Goal: Task Accomplishment & Management: Use online tool/utility

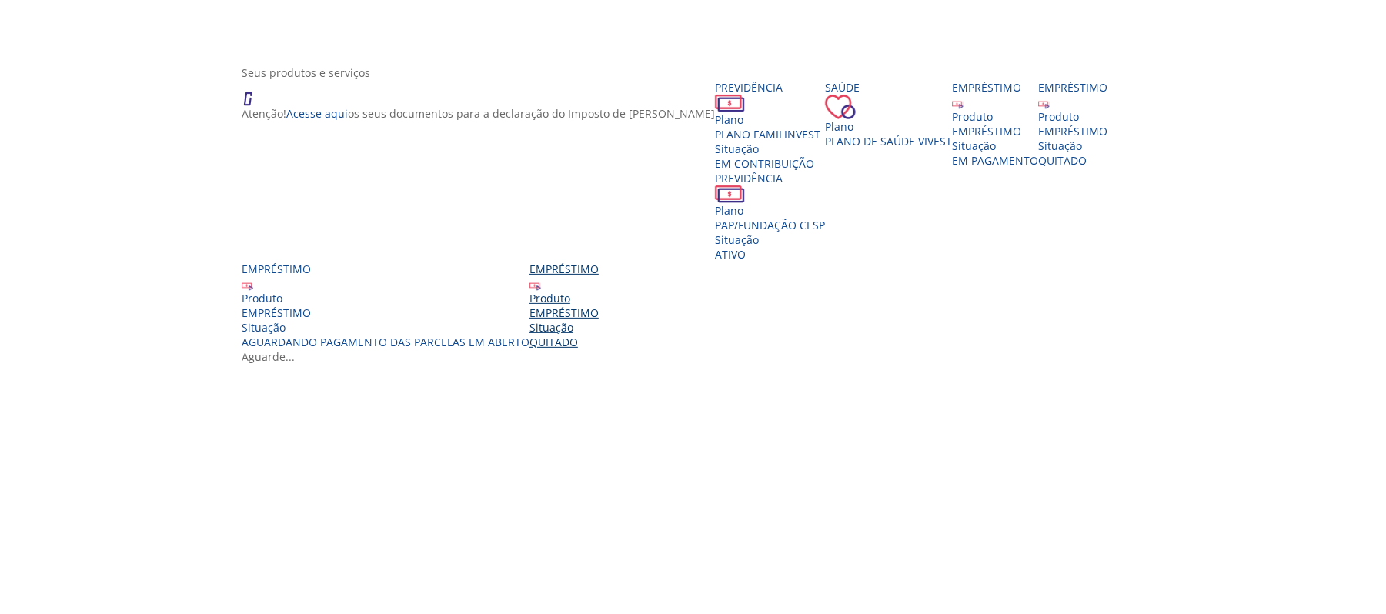
scroll to position [308, 0]
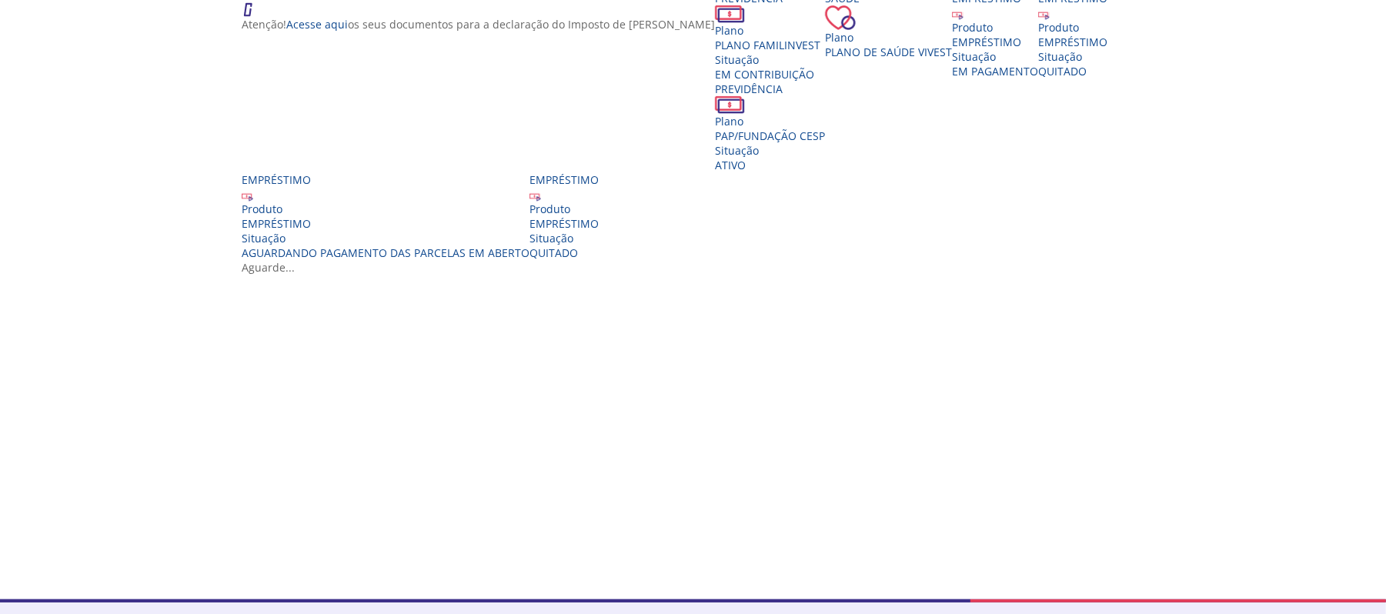
click at [1156, 260] on div "Atenção! Acesse aqui os seus documentos para a declaração do Imposto de Renda P…" at bounding box center [699, 125] width 914 height 269
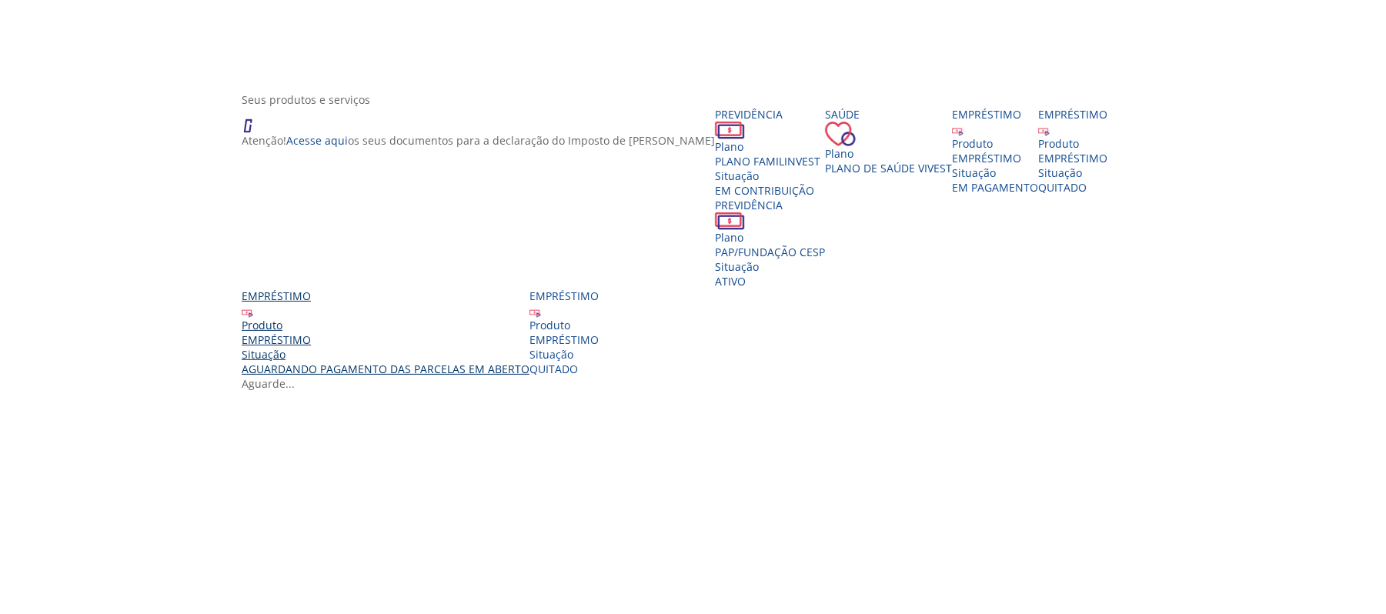
scroll to position [205, 0]
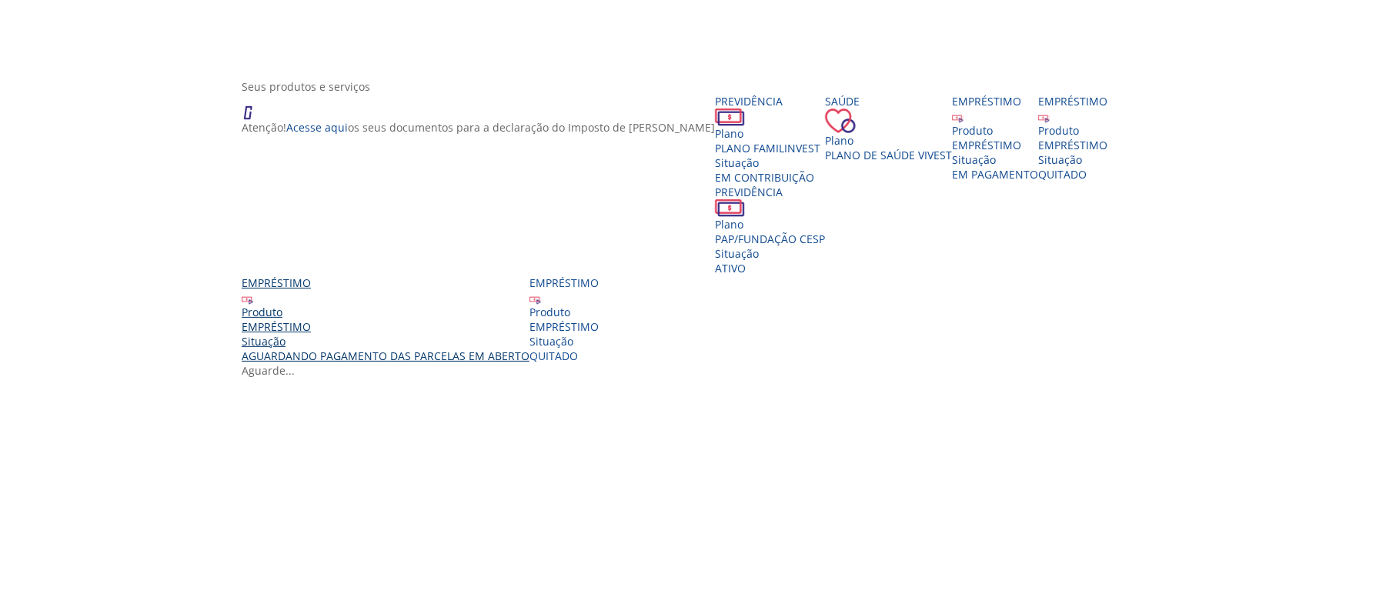
click at [529, 334] on div "EMPRÉSTIMO" at bounding box center [386, 326] width 288 height 15
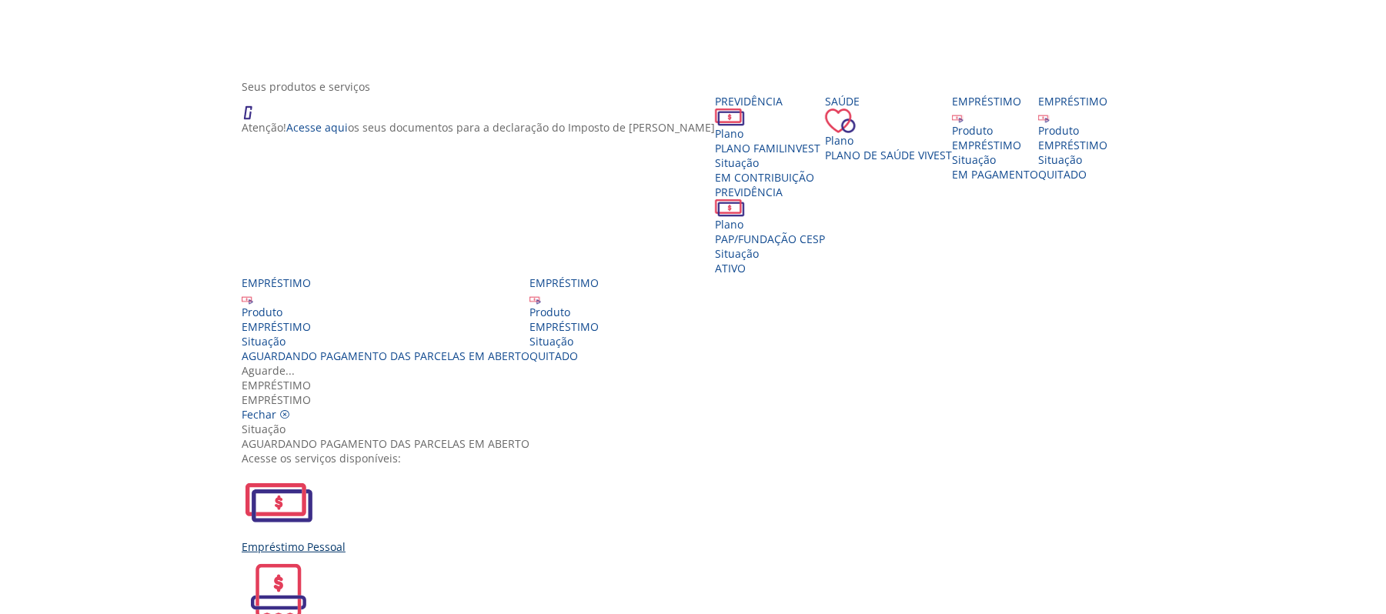
click at [468, 465] on div "Empréstimo Pessoal" at bounding box center [699, 509] width 914 height 88
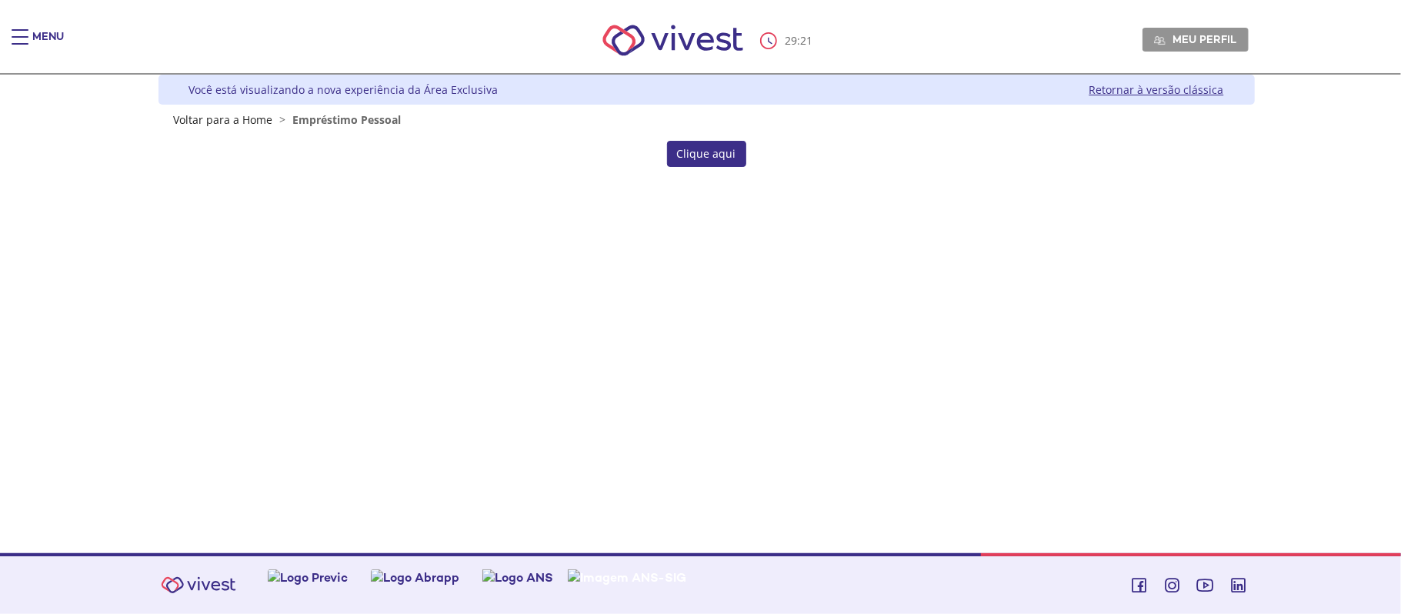
click at [709, 148] on link "Clique aqui" at bounding box center [706, 154] width 79 height 26
click at [22, 32] on div "Main header" at bounding box center [20, 44] width 17 height 31
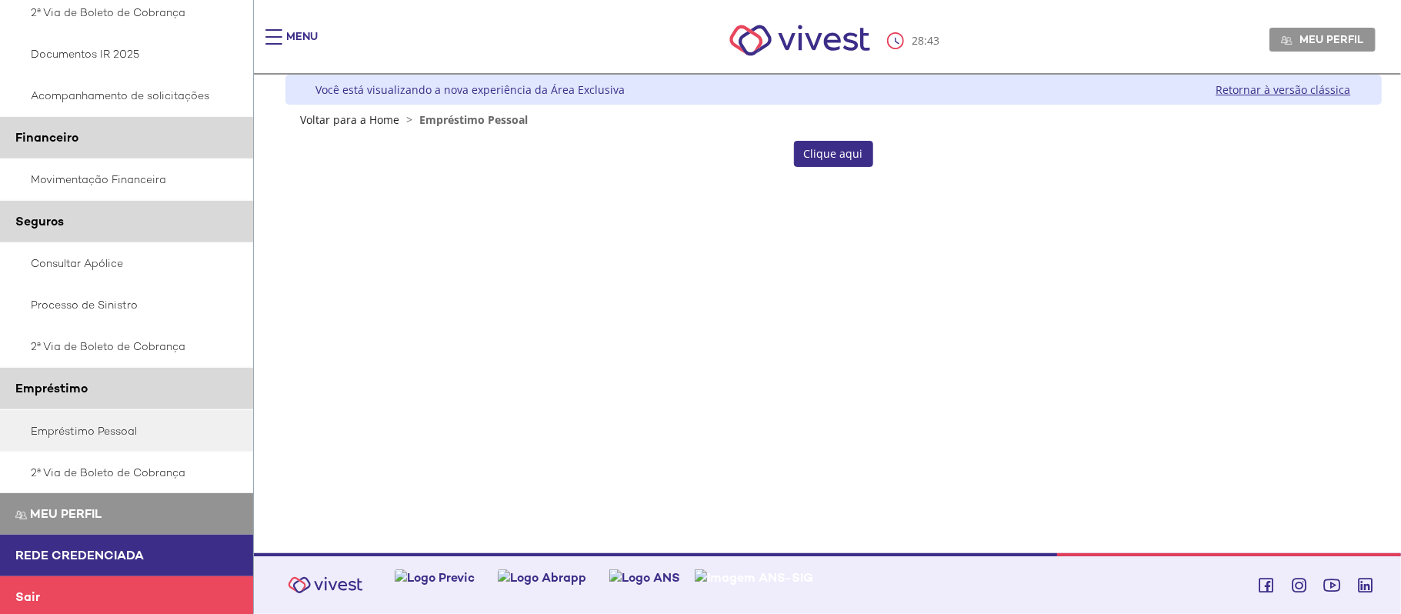
scroll to position [320, 0]
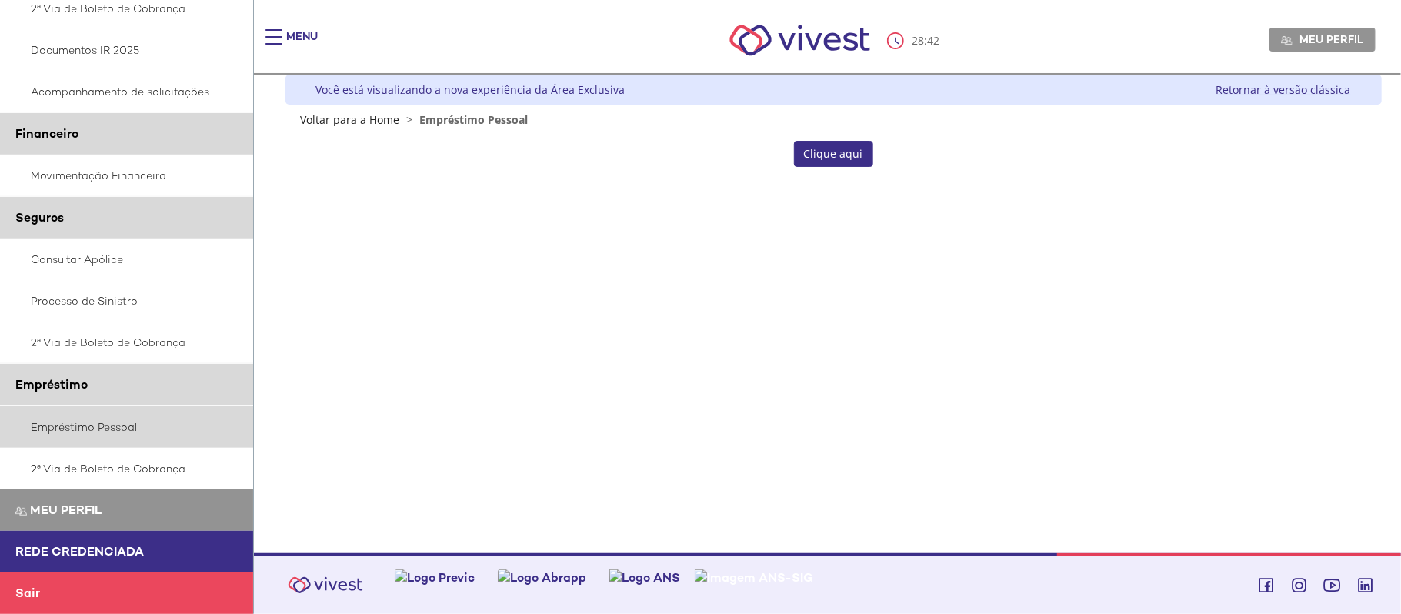
click at [108, 422] on link "Empréstimo Pessoal" at bounding box center [127, 427] width 254 height 42
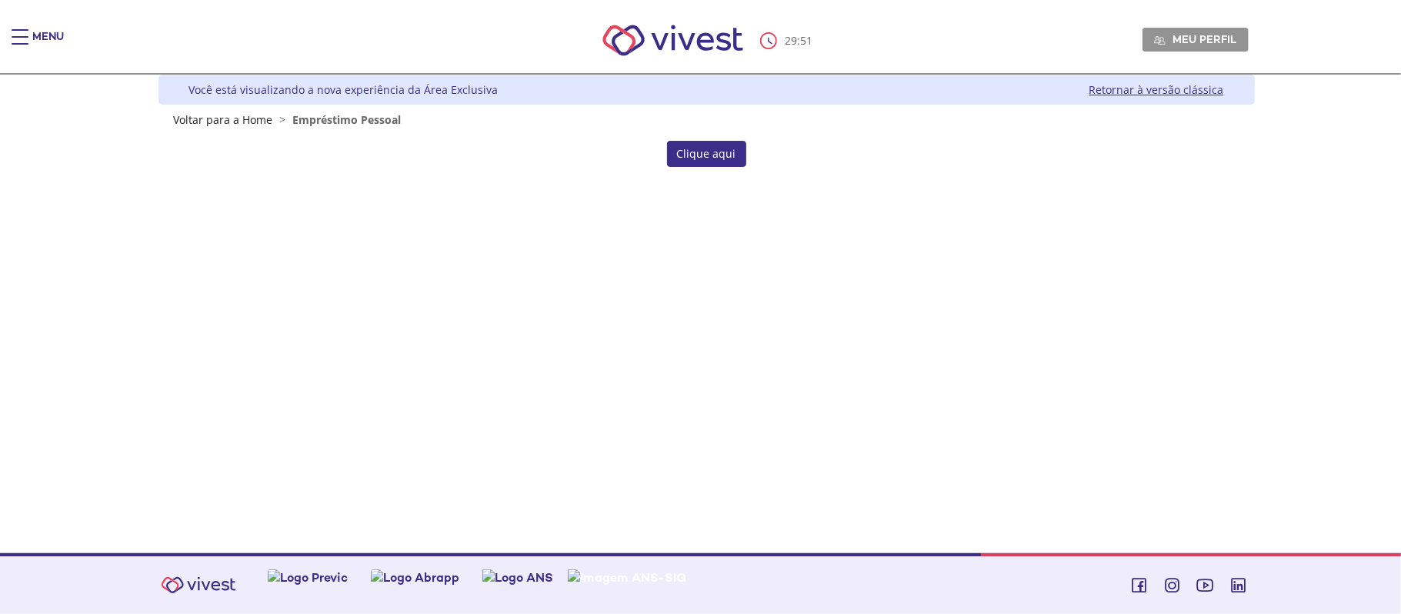
click at [723, 155] on link "Clique aqui" at bounding box center [706, 154] width 79 height 26
click at [22, 38] on div "Main header" at bounding box center [20, 44] width 17 height 31
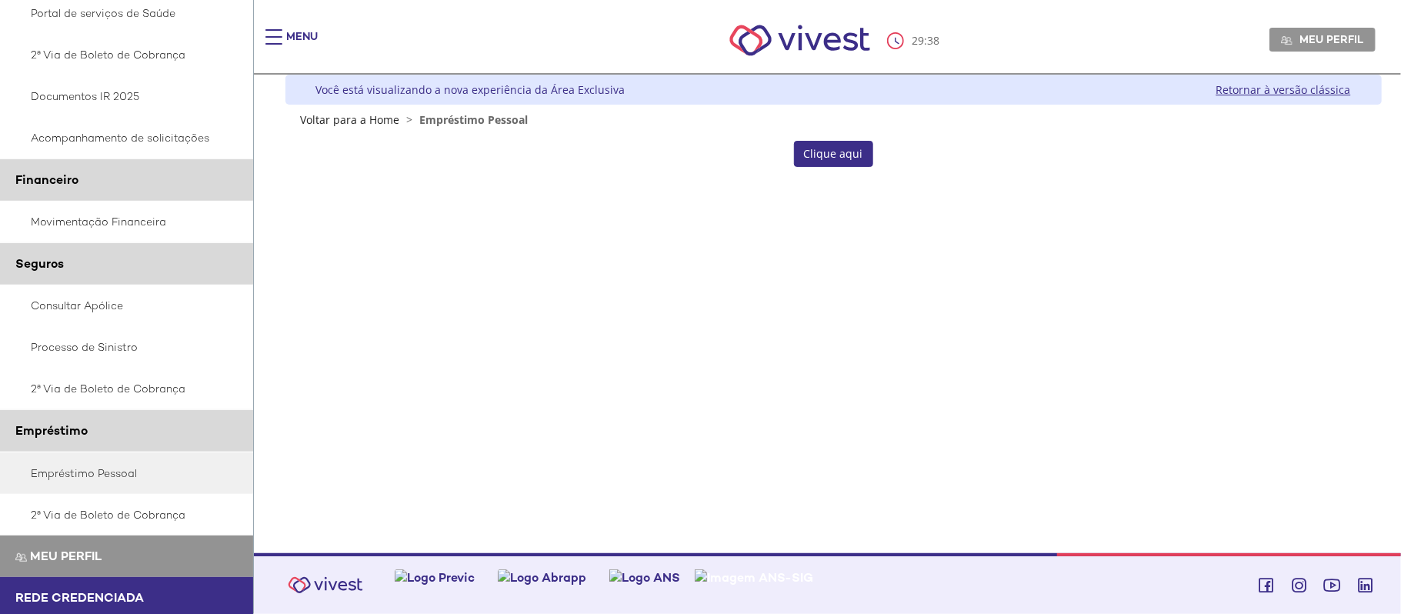
scroll to position [308, 0]
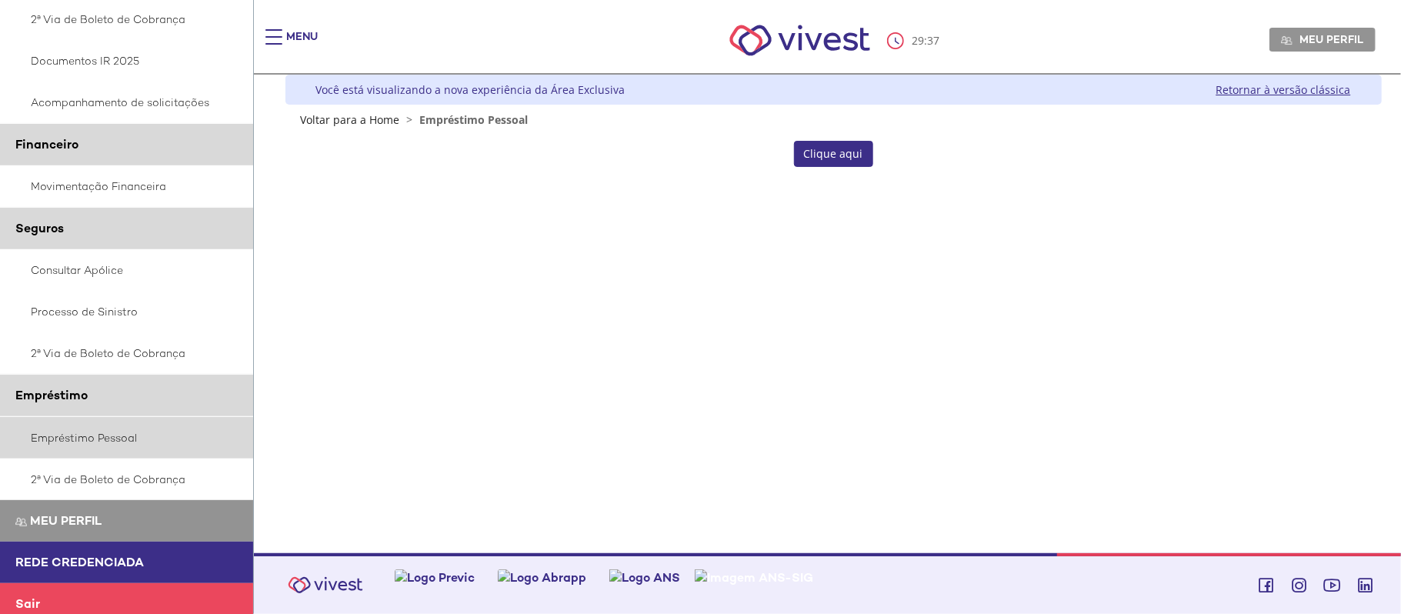
click at [106, 437] on link "Empréstimo Pessoal" at bounding box center [127, 438] width 254 height 42
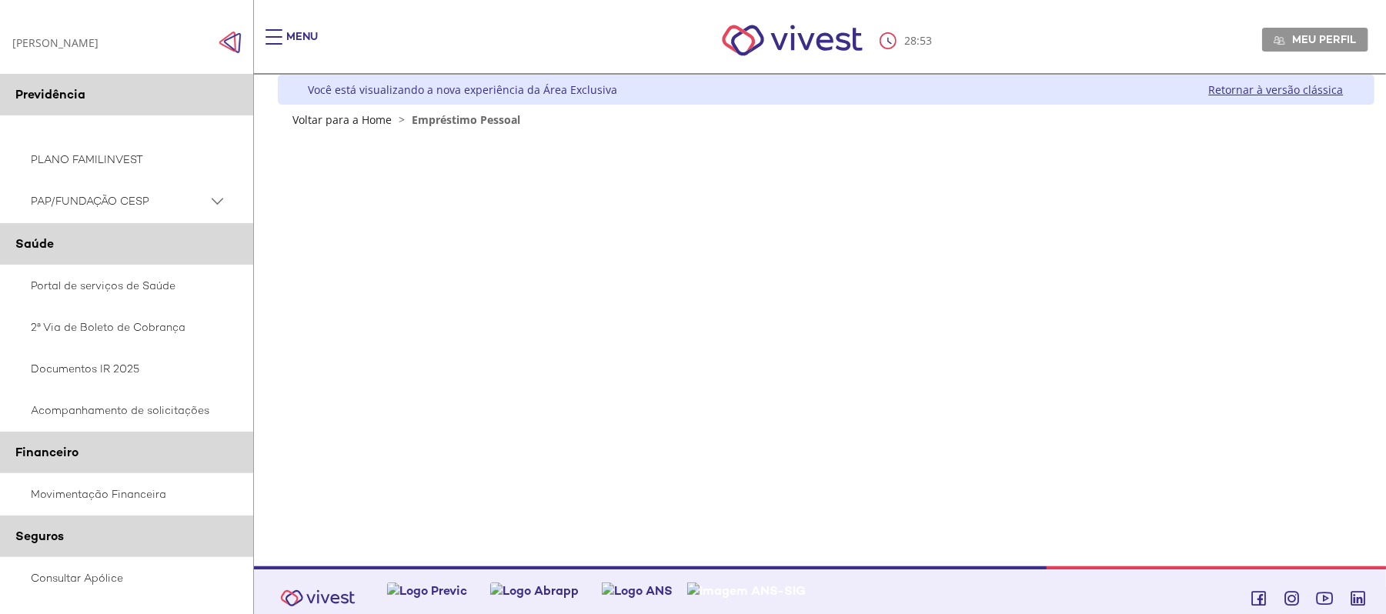
click at [1349, 475] on div "Z7_0HDA14K041L1706374JTHR30P6 Empréstimos - Phoenix Finne Menu de ação do compo…" at bounding box center [826, 346] width 1096 height 439
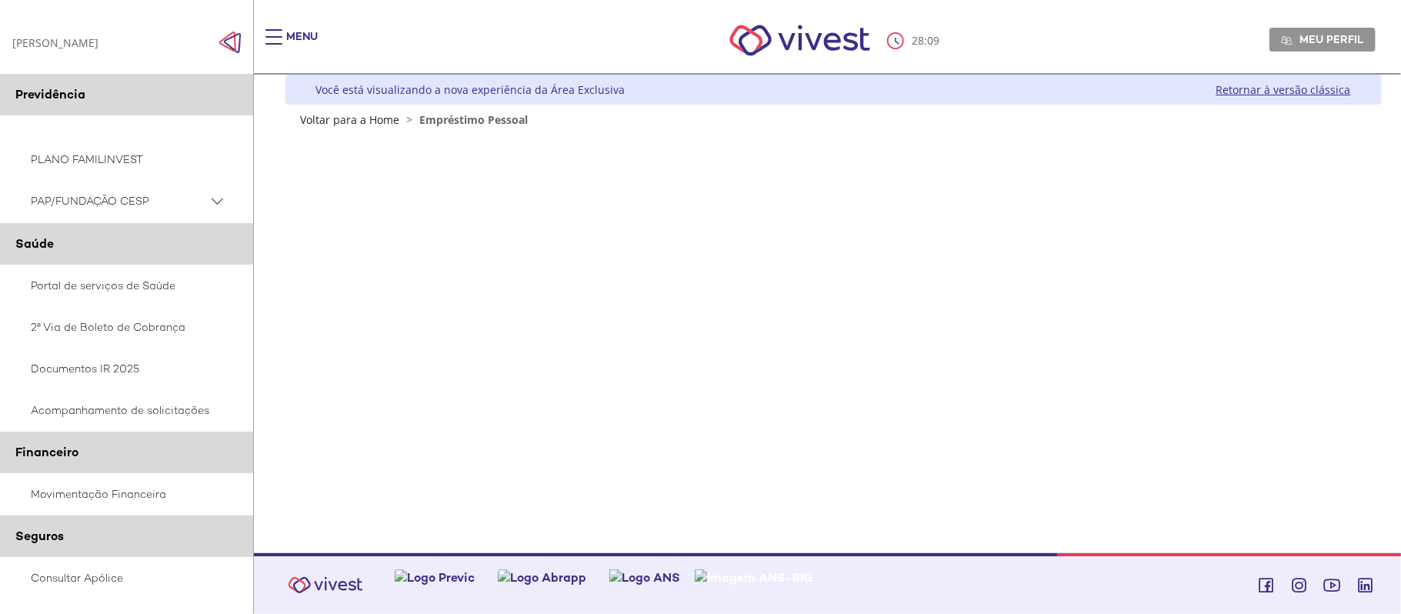
click at [1305, 87] on link "Retornar à versão clássica" at bounding box center [1283, 89] width 135 height 15
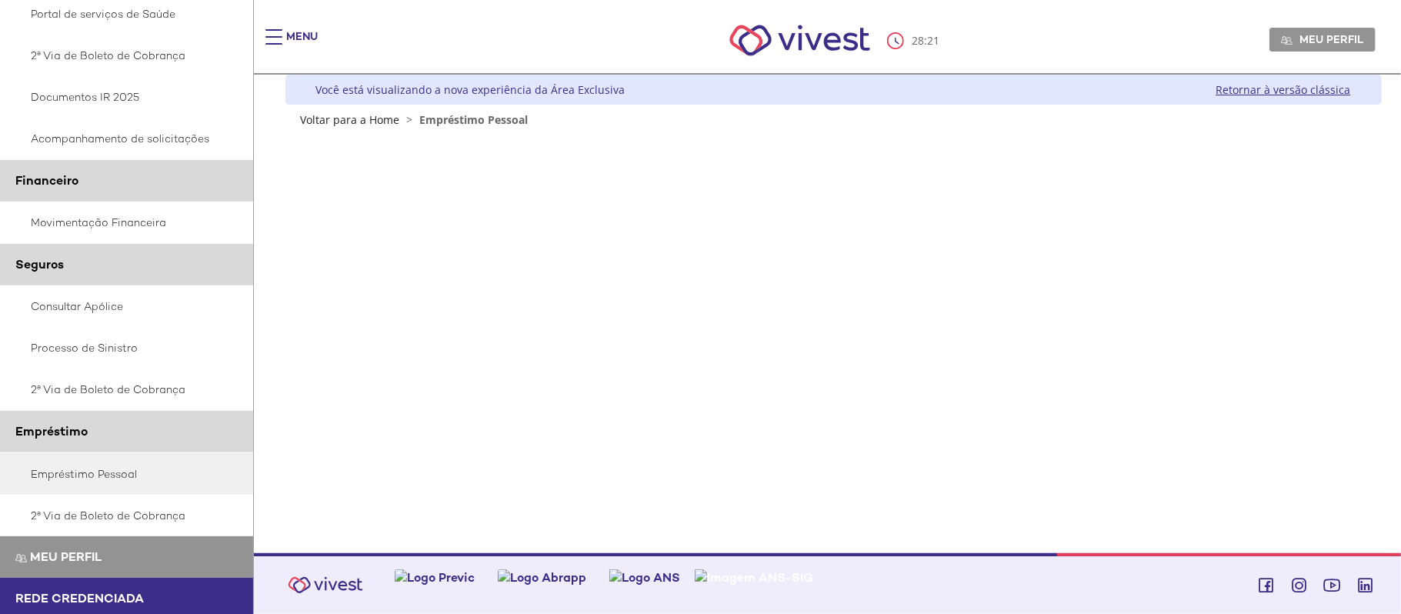
scroll to position [308, 0]
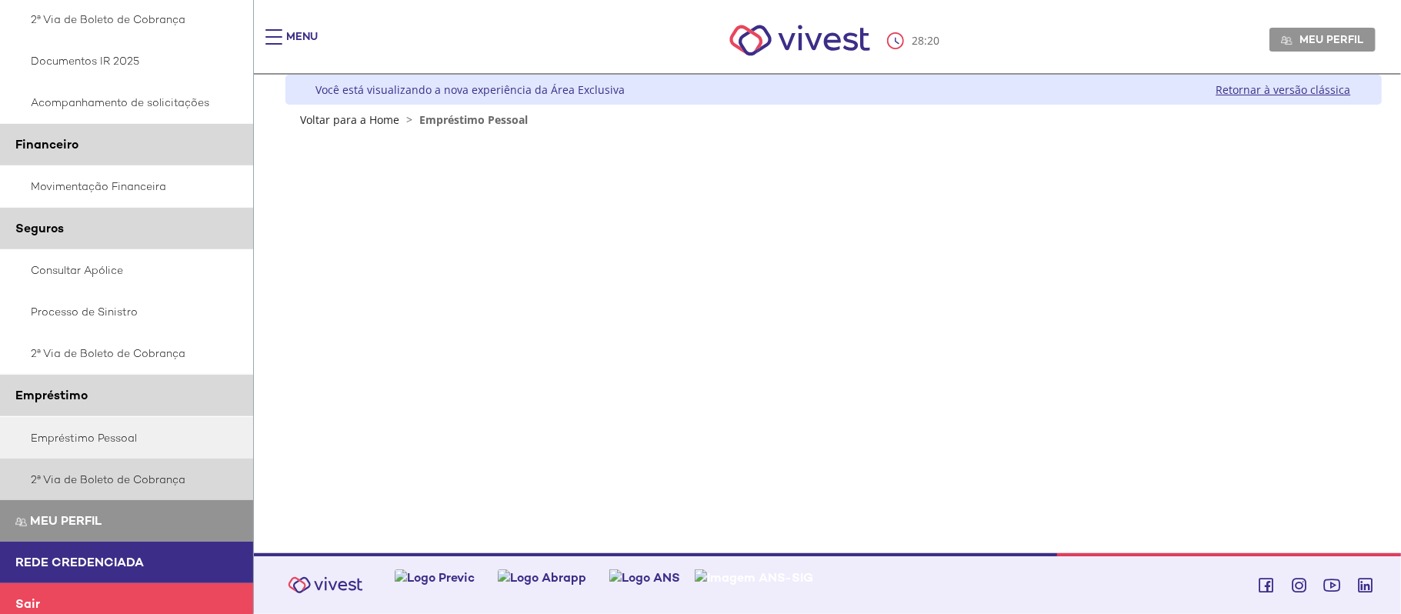
click at [97, 481] on link "2ª Via de Boleto de Cobrança" at bounding box center [127, 480] width 254 height 42
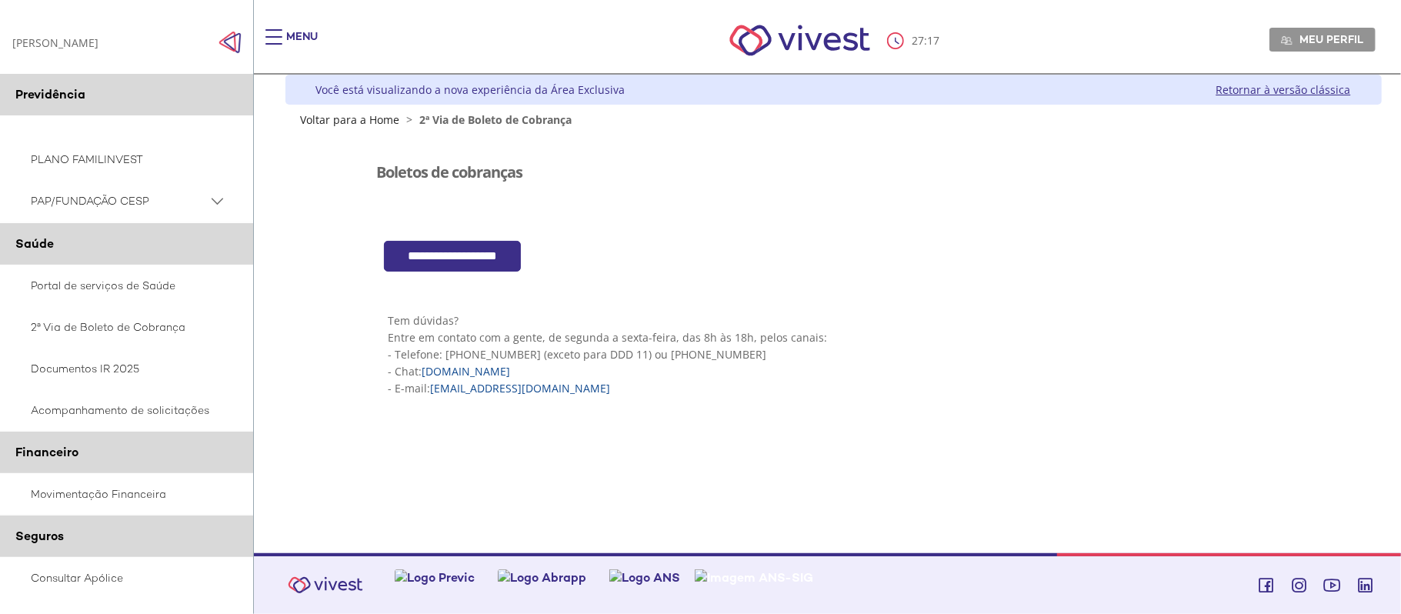
click at [443, 256] on input "**********" at bounding box center [452, 257] width 137 height 32
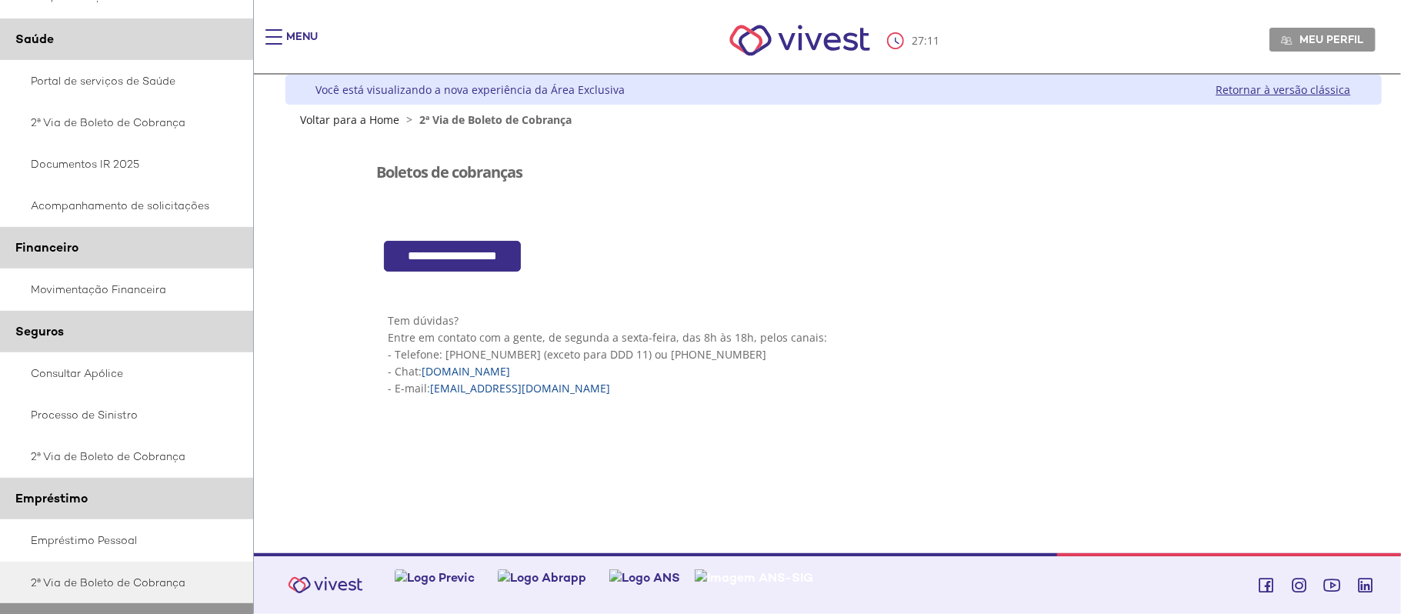
scroll to position [308, 0]
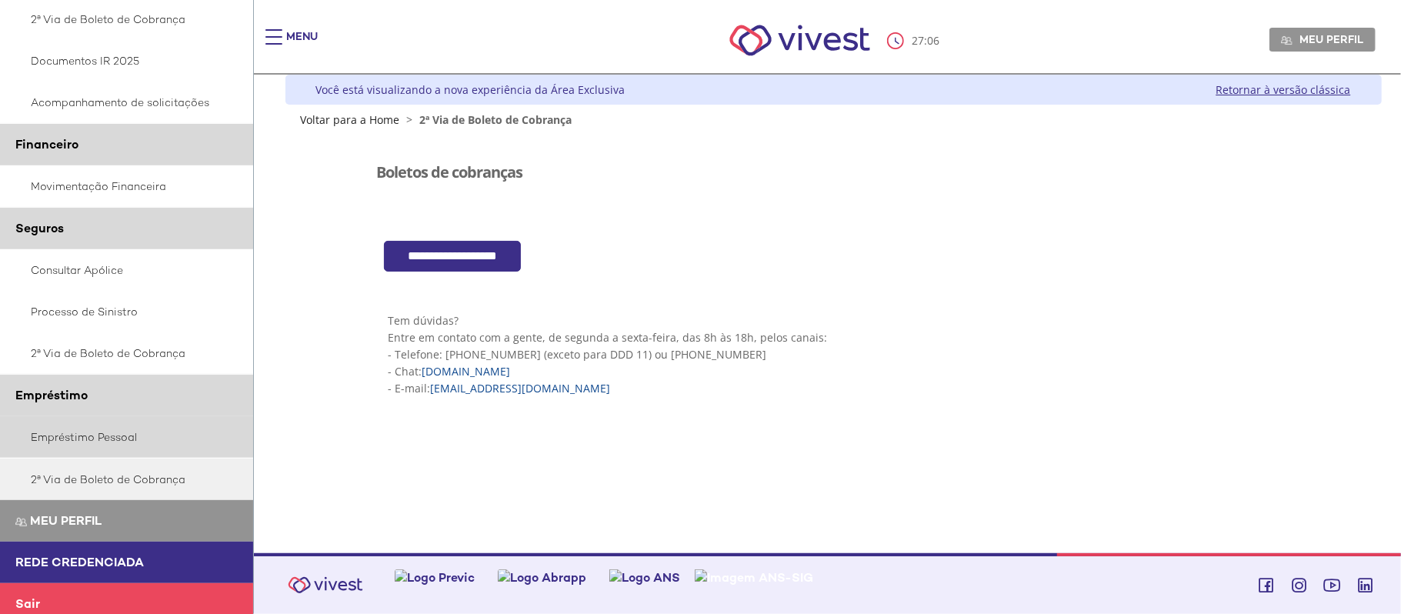
click at [90, 432] on link "Empréstimo Pessoal" at bounding box center [127, 437] width 254 height 42
